Goal: Navigation & Orientation: Find specific page/section

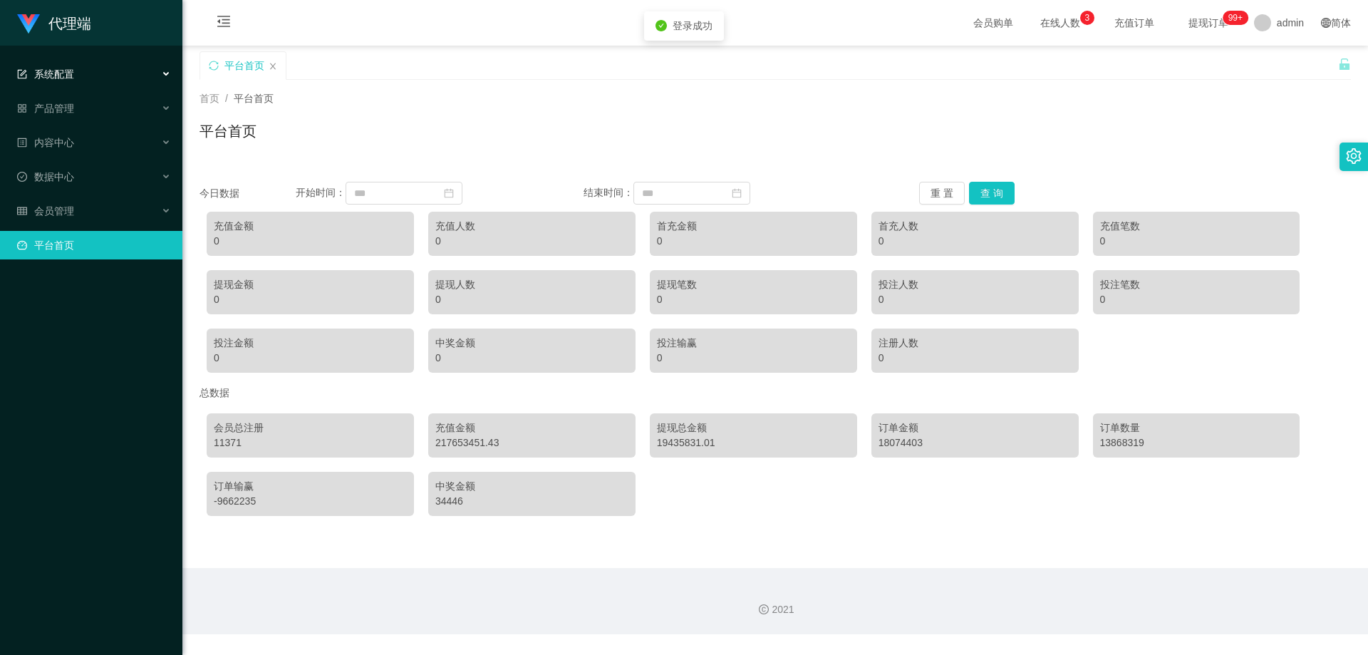
click at [93, 78] on div "系统配置" at bounding box center [91, 74] width 182 height 28
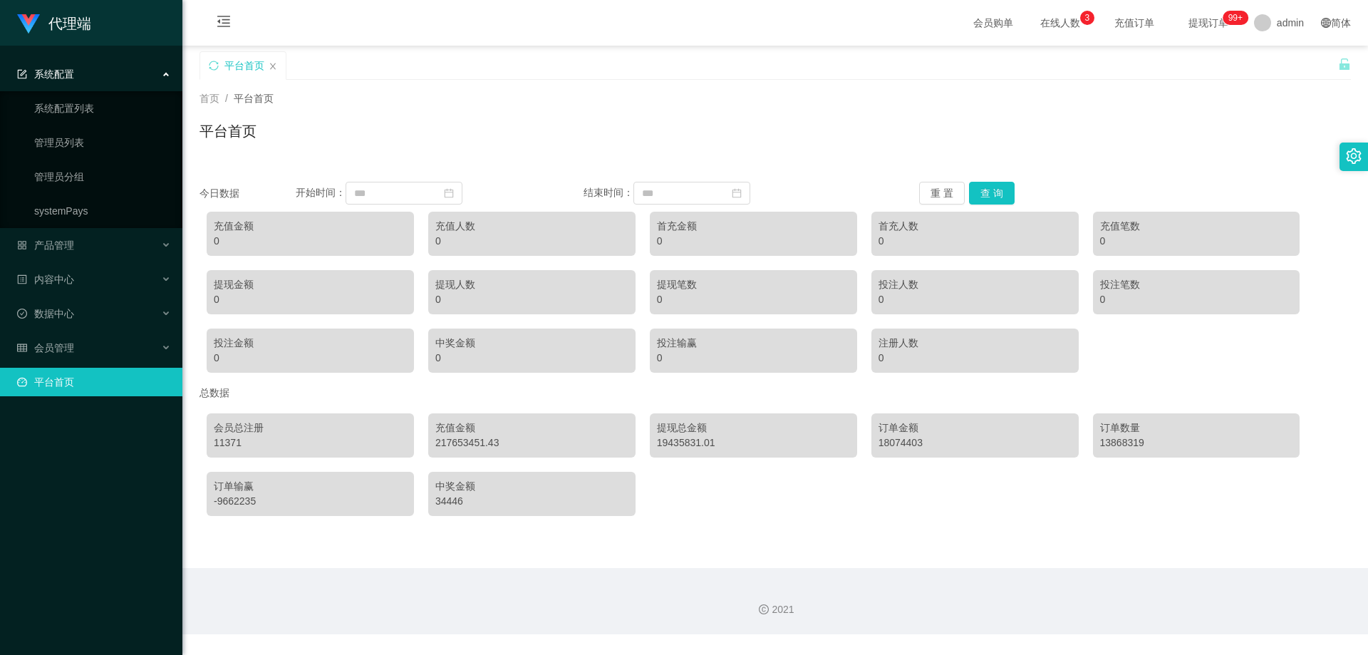
drag, startPoint x: 98, startPoint y: 63, endPoint x: 94, endPoint y: 75, distance: 12.8
click at [98, 63] on div "系统配置" at bounding box center [91, 74] width 182 height 28
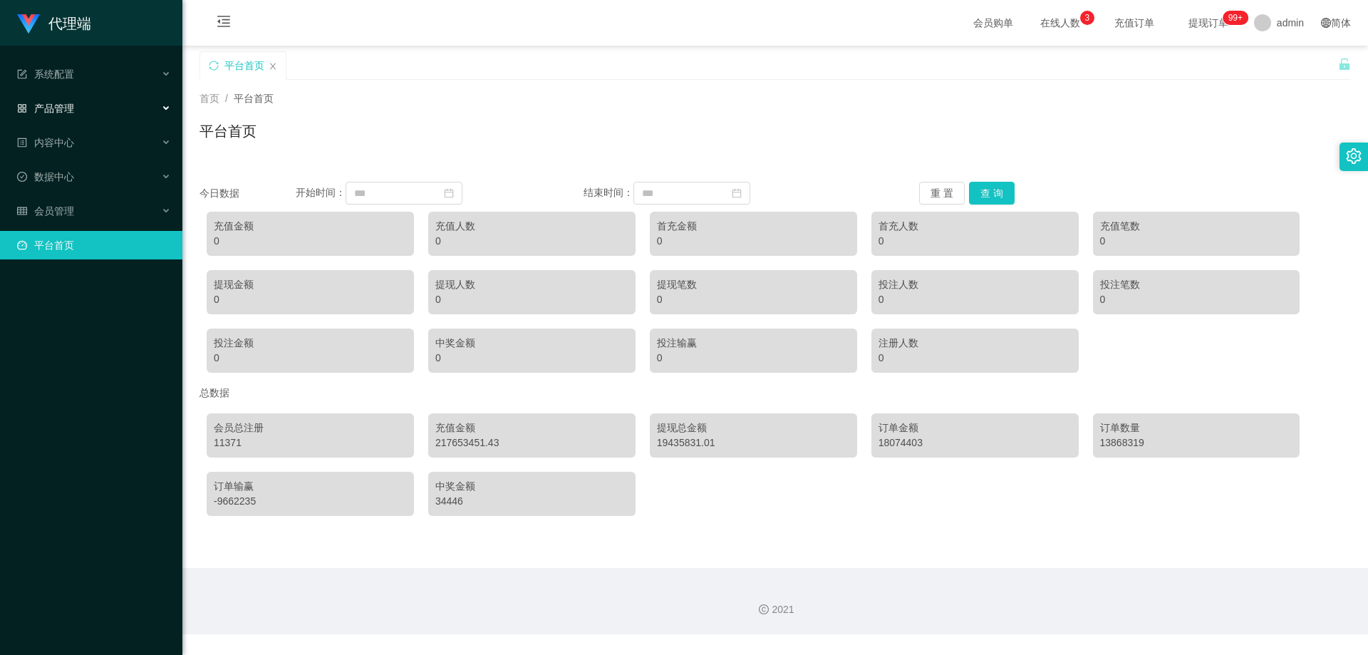
click at [90, 100] on div "产品管理" at bounding box center [91, 108] width 182 height 28
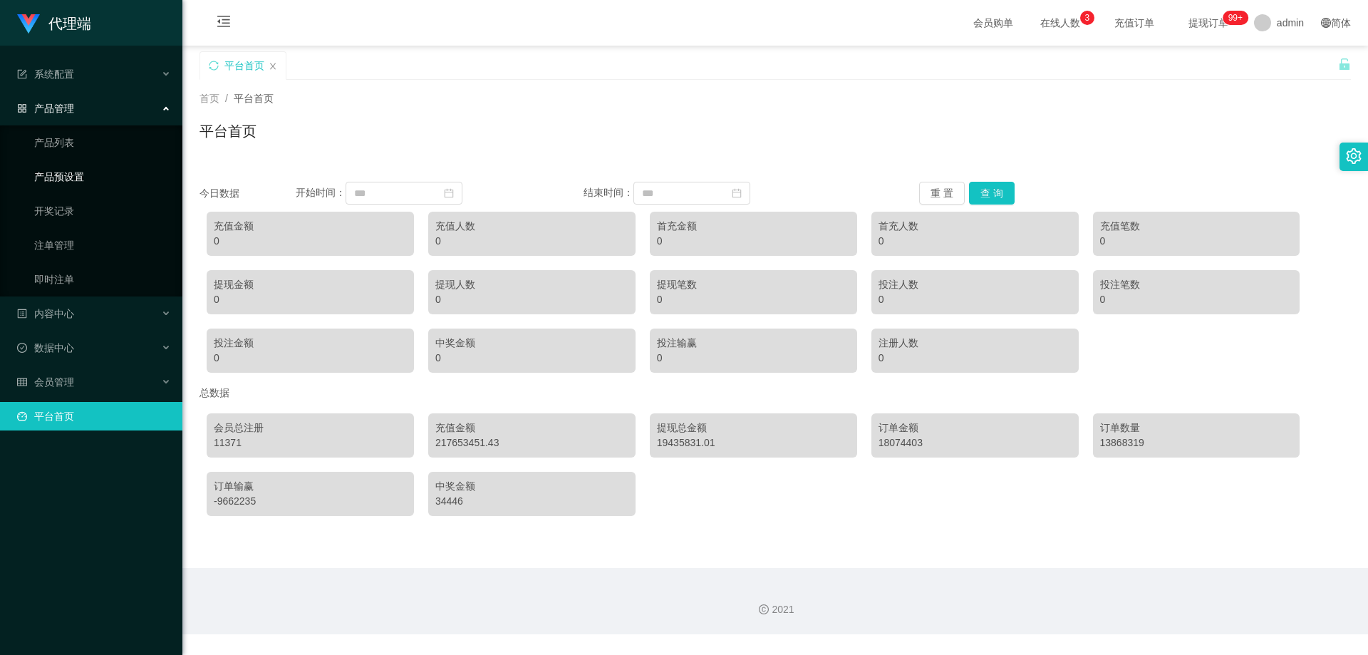
click at [72, 175] on link "产品预设置" at bounding box center [102, 176] width 137 height 28
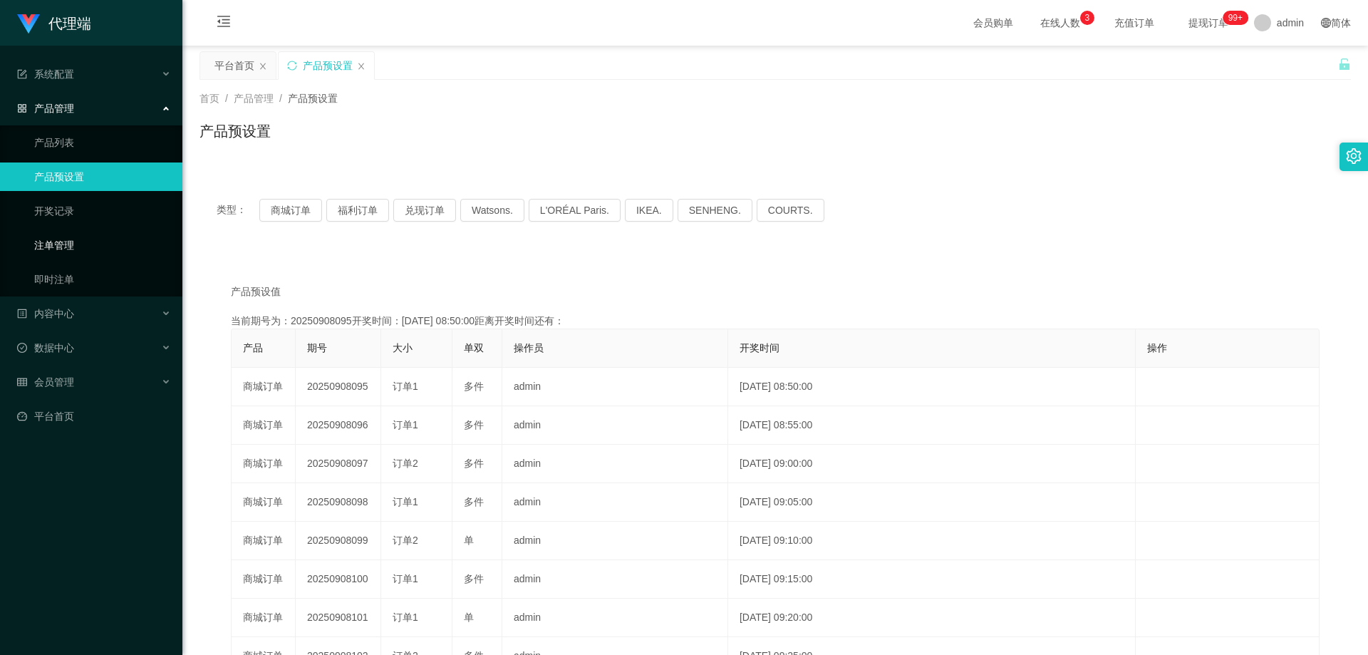
click at [58, 243] on link "注单管理" at bounding box center [102, 245] width 137 height 28
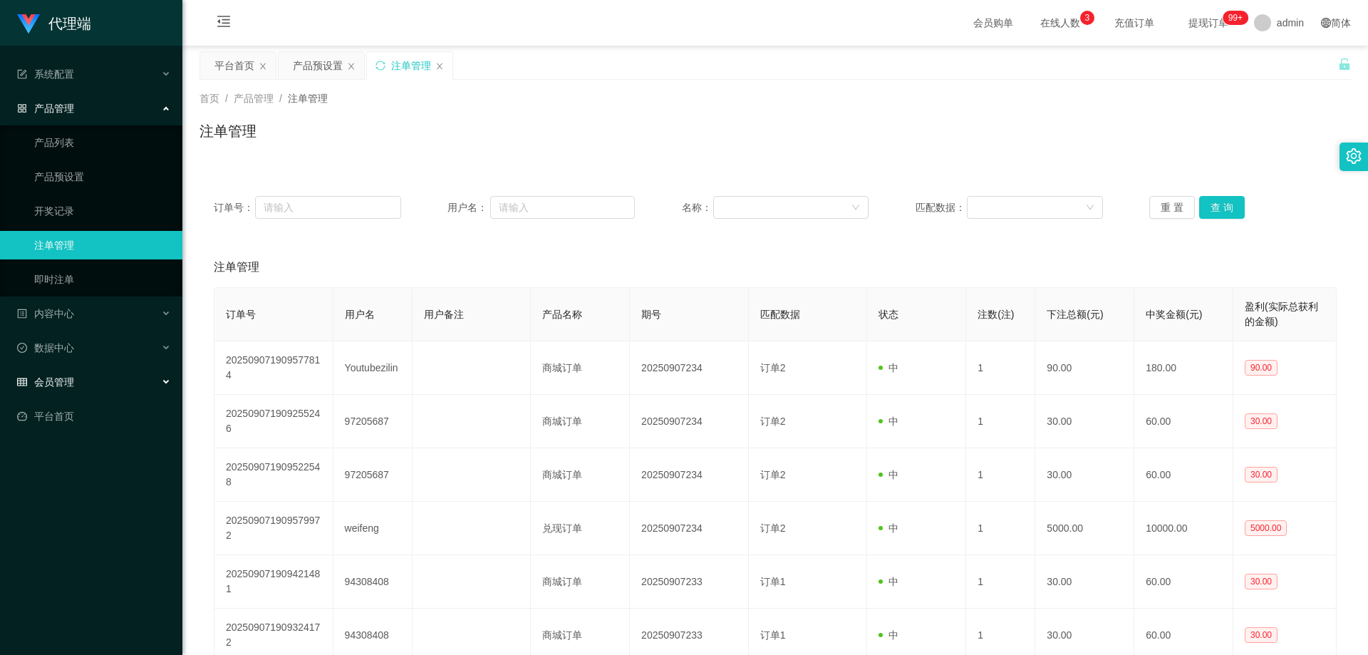
click at [117, 379] on div "会员管理" at bounding box center [91, 382] width 182 height 28
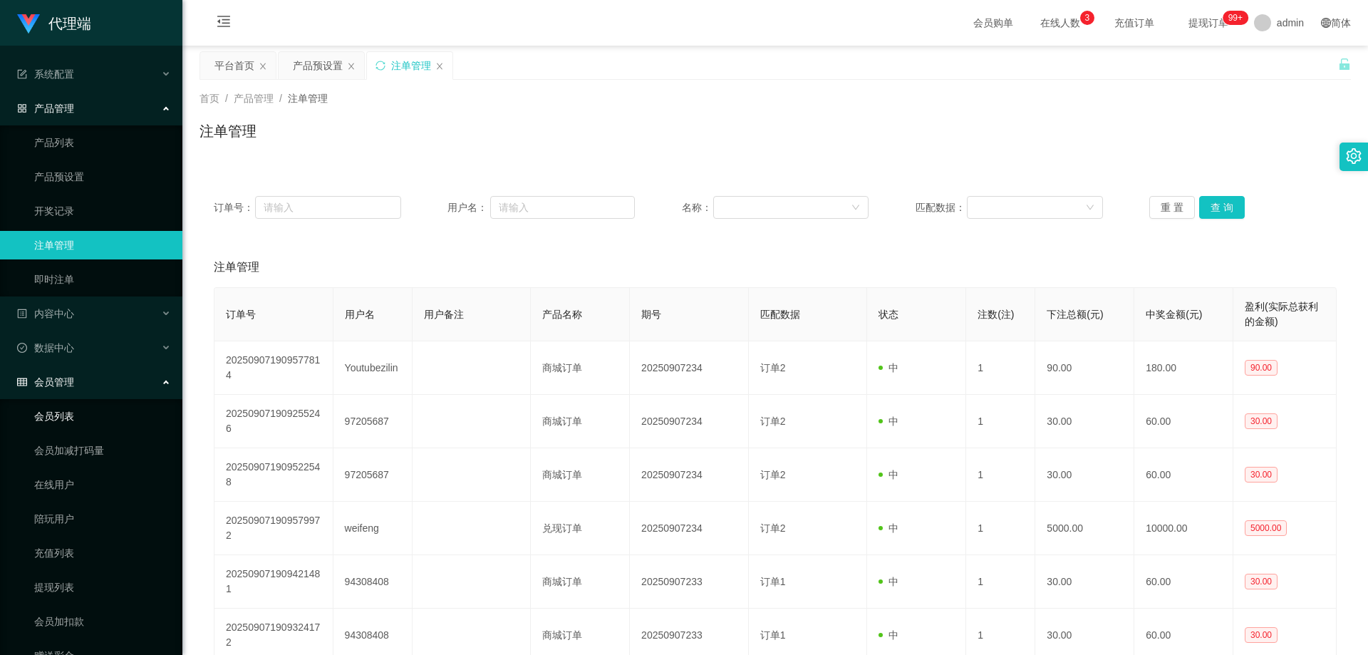
click at [92, 409] on link "会员列表" at bounding box center [102, 416] width 137 height 28
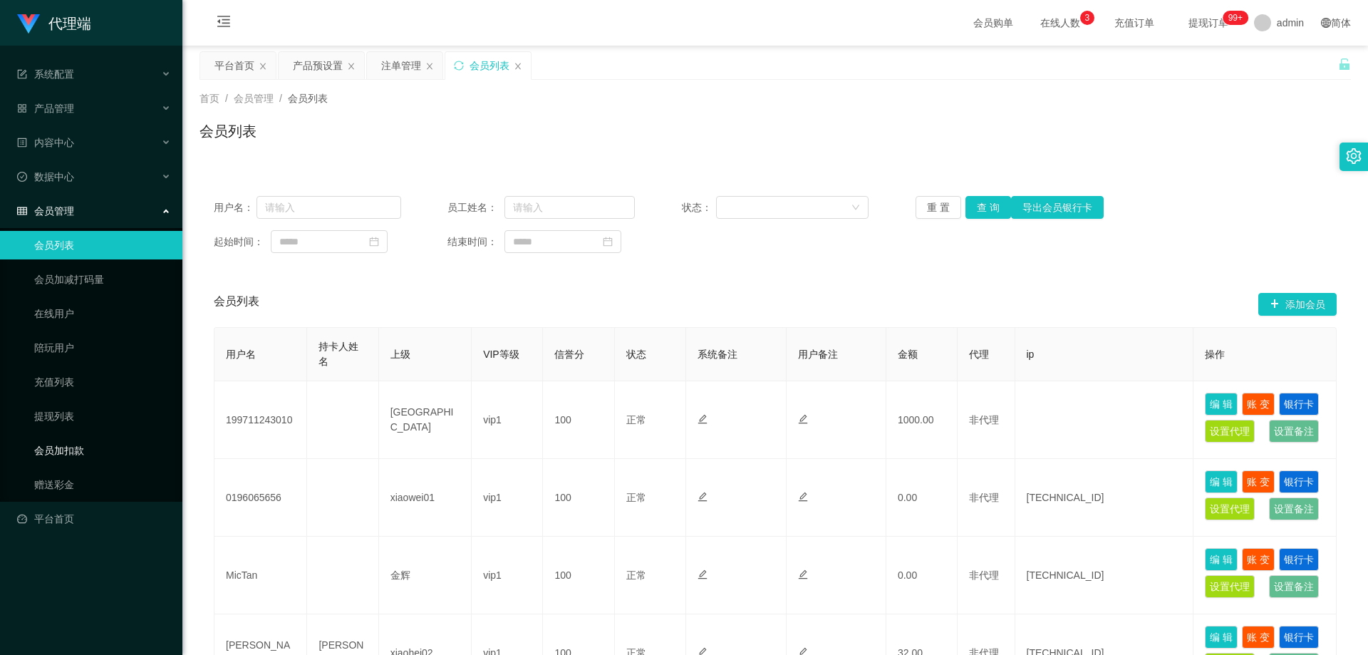
click at [83, 454] on link "会员加扣款" at bounding box center [102, 450] width 137 height 28
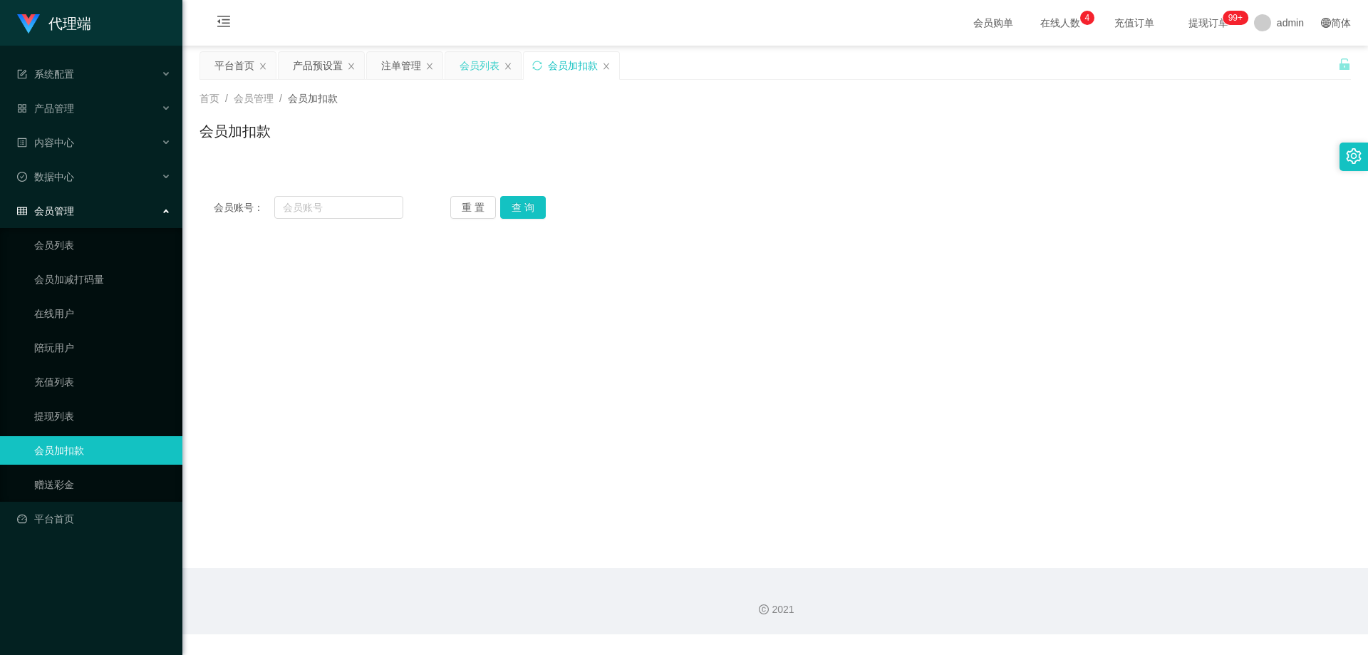
drag, startPoint x: 469, startPoint y: 64, endPoint x: 479, endPoint y: 67, distance: 9.7
click at [467, 67] on div "会员列表" at bounding box center [479, 65] width 40 height 27
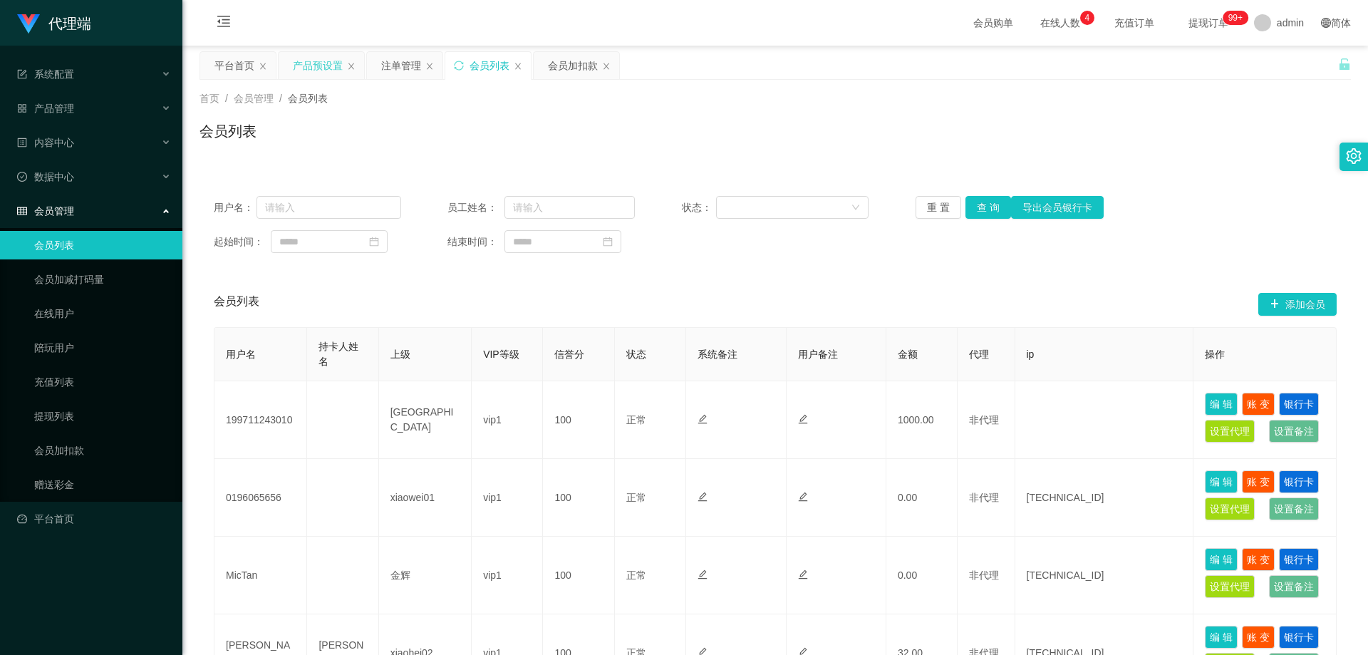
click at [317, 67] on div "产品预设置" at bounding box center [318, 65] width 50 height 27
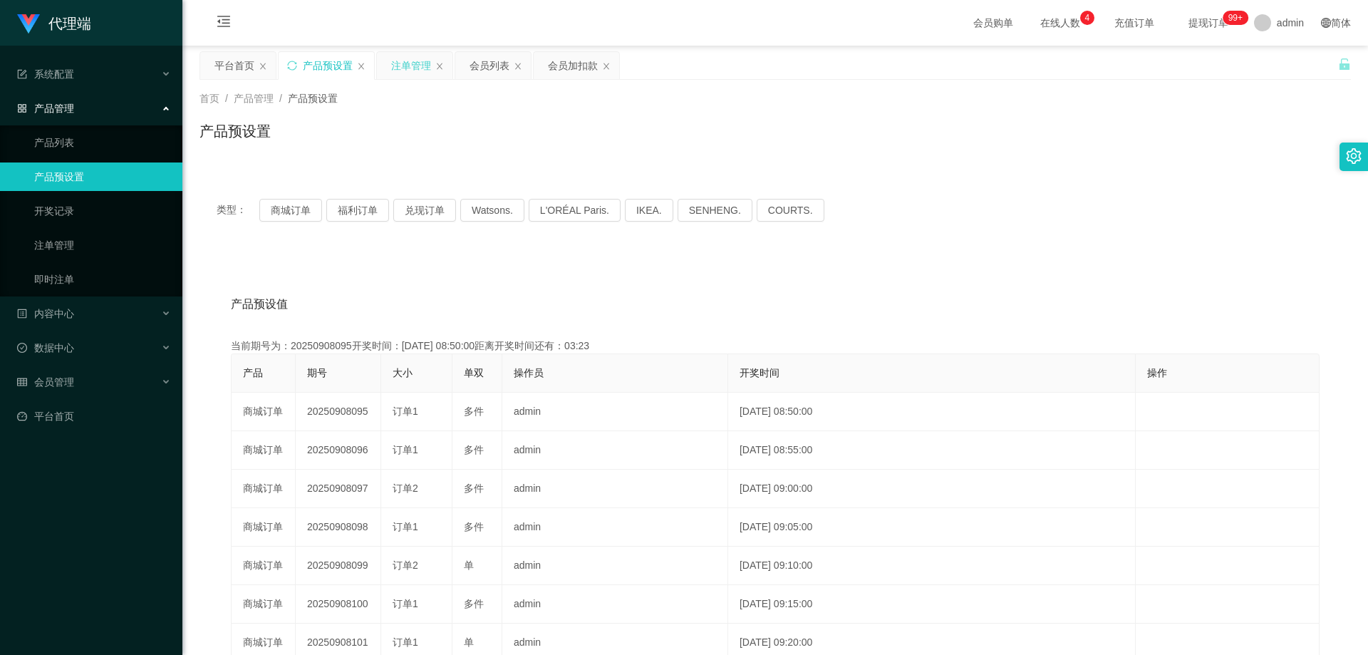
click at [405, 66] on div "注单管理" at bounding box center [411, 65] width 40 height 27
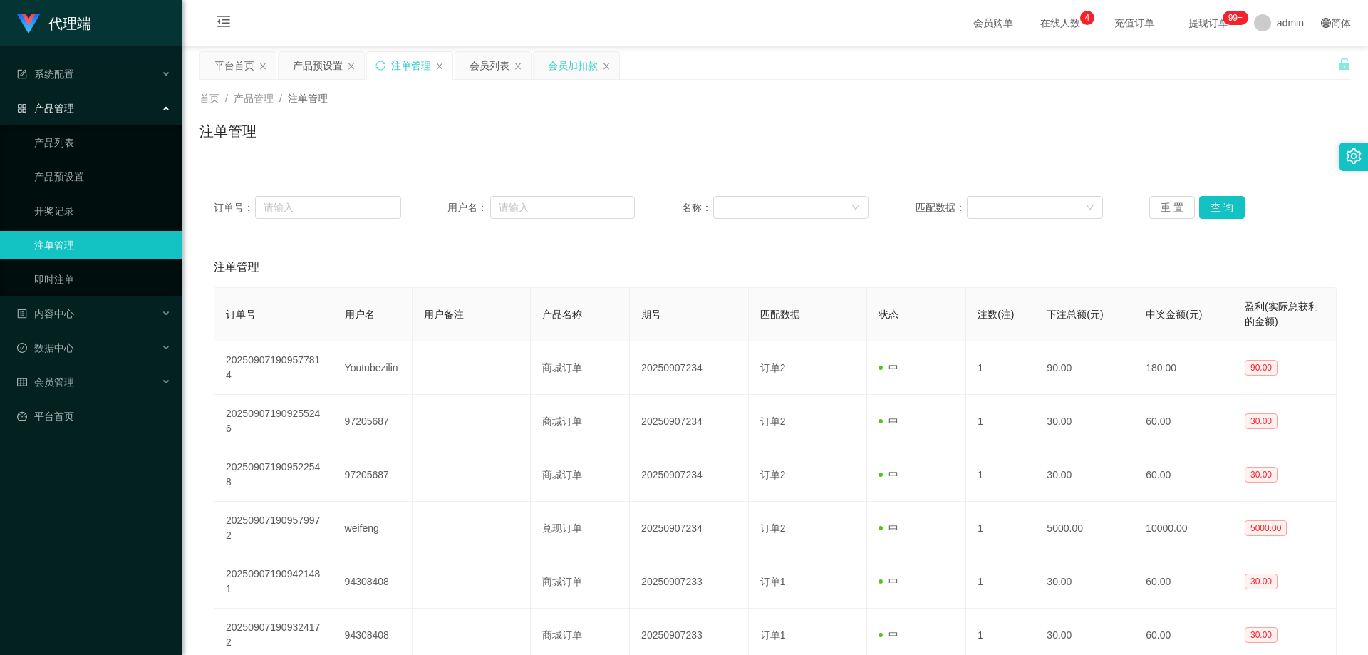
click at [579, 71] on div "会员加扣款" at bounding box center [573, 65] width 50 height 27
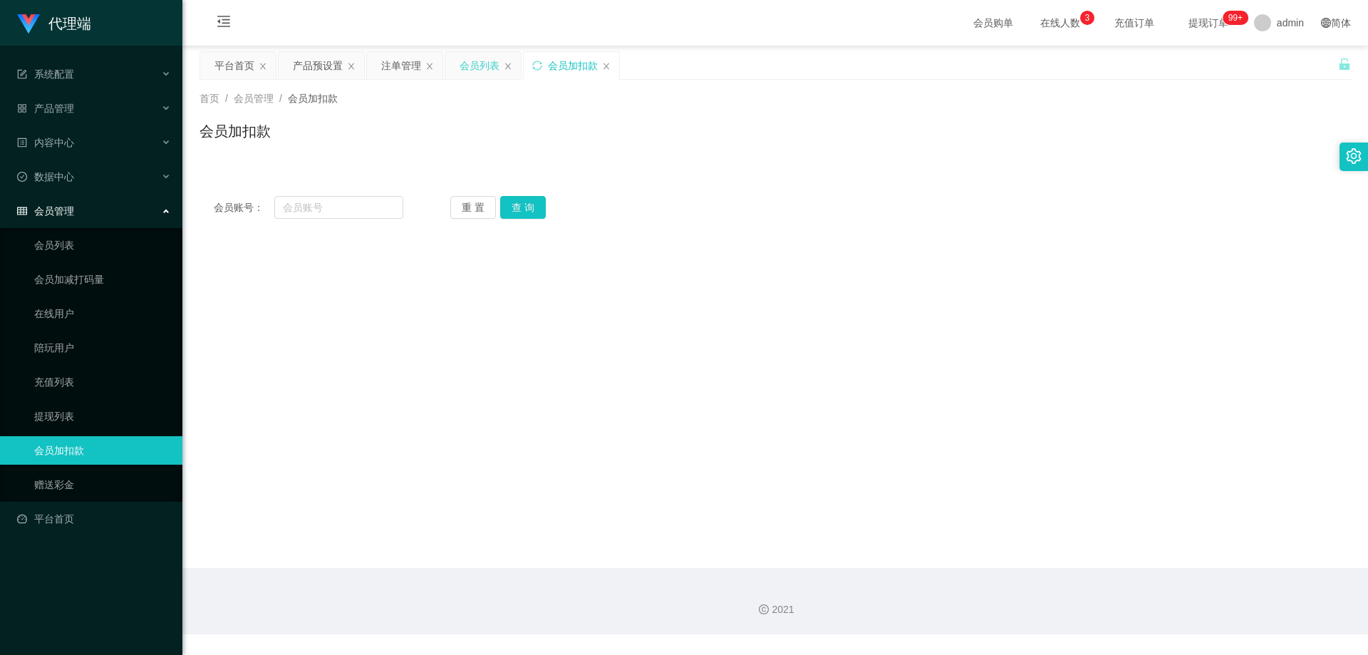
click at [481, 66] on div "会员列表" at bounding box center [479, 65] width 40 height 27
